Goal: Browse casually: Explore the website without a specific task or goal

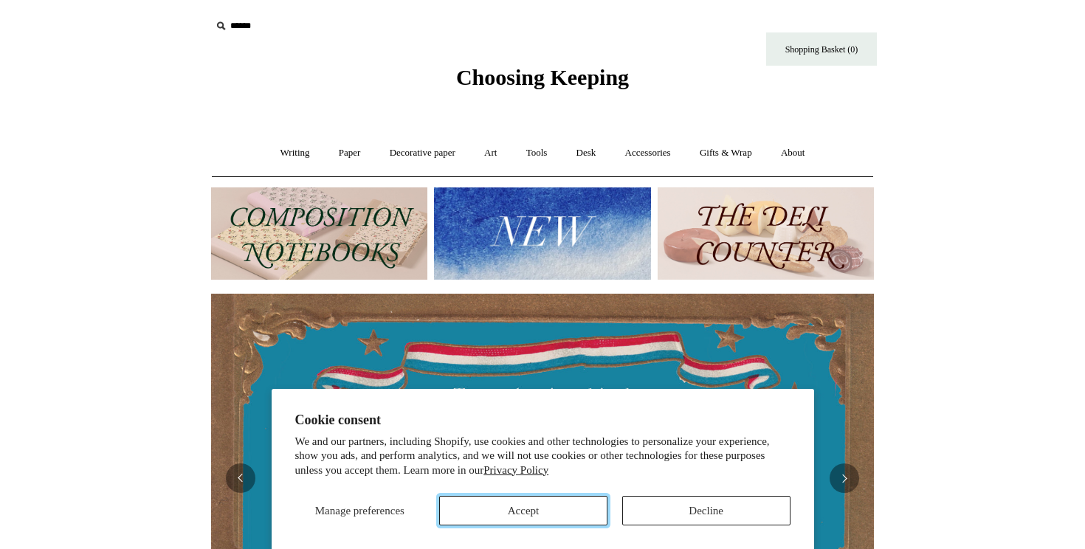
click at [545, 507] on button "Accept" at bounding box center [523, 511] width 168 height 30
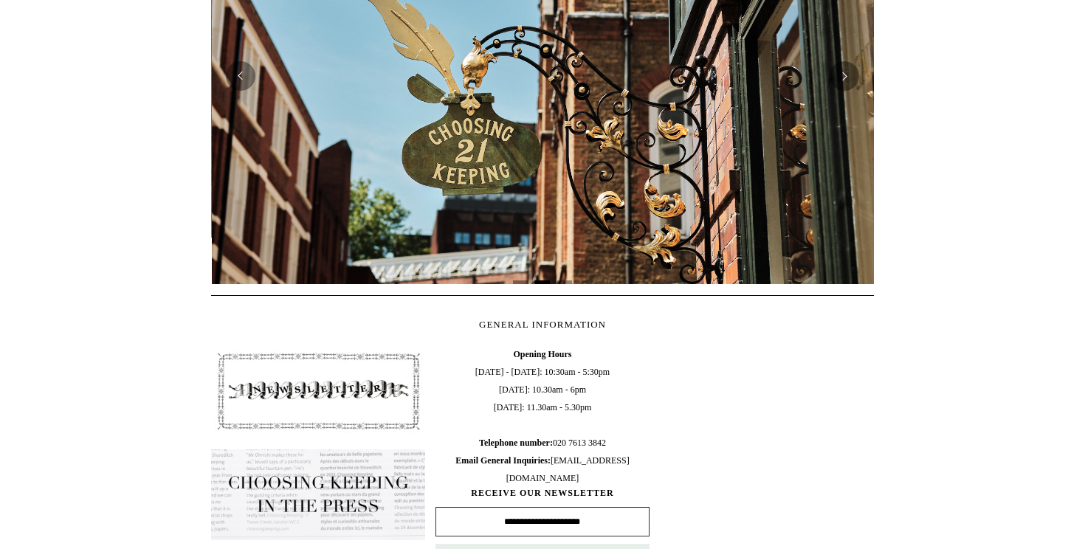
scroll to position [0, 663]
